Goal: Task Accomplishment & Management: Use online tool/utility

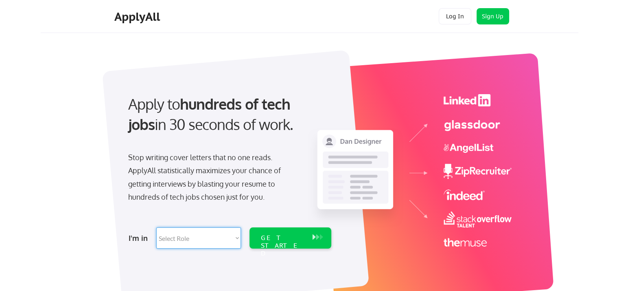
click at [235, 238] on select "Select Role Software Engineering Product Management Customer Success Sales UI/U…" at bounding box center [198, 237] width 85 height 21
select select ""tech_finance_biz_ops_cos""
click at [156, 227] on select "Select Role Software Engineering Product Management Customer Success Sales UI/U…" at bounding box center [198, 237] width 85 height 21
select select ""tech_finance_biz_ops_cos""
click at [281, 236] on div "GET STARTED" at bounding box center [283, 246] width 44 height 24
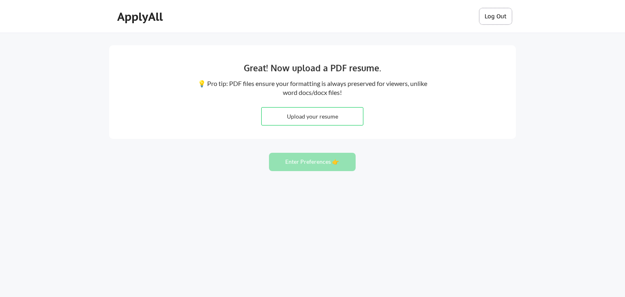
click at [497, 18] on button "Log Out" at bounding box center [495, 16] width 33 height 16
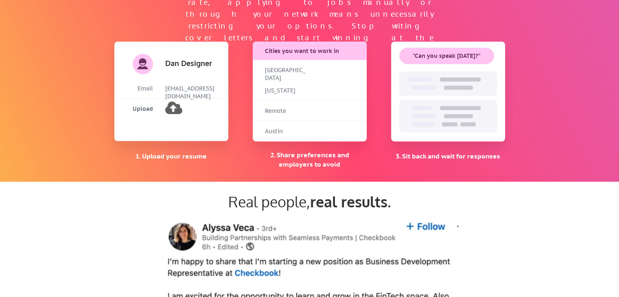
scroll to position [611, 0]
